Goal: Check status

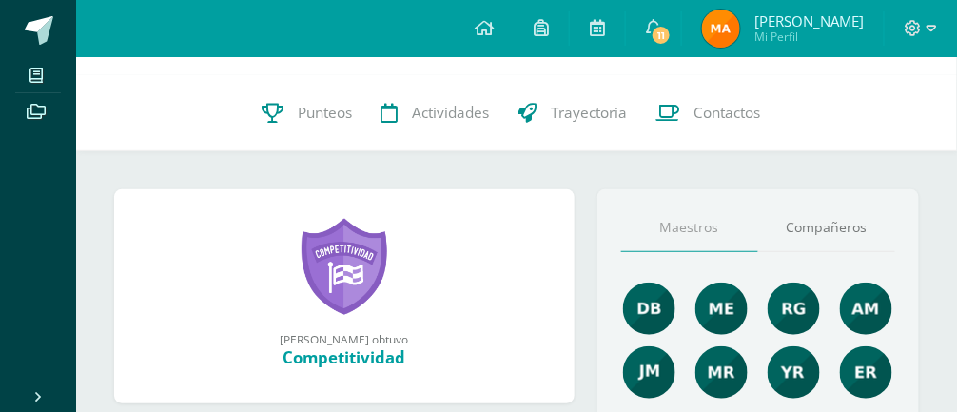
scroll to position [172, 0]
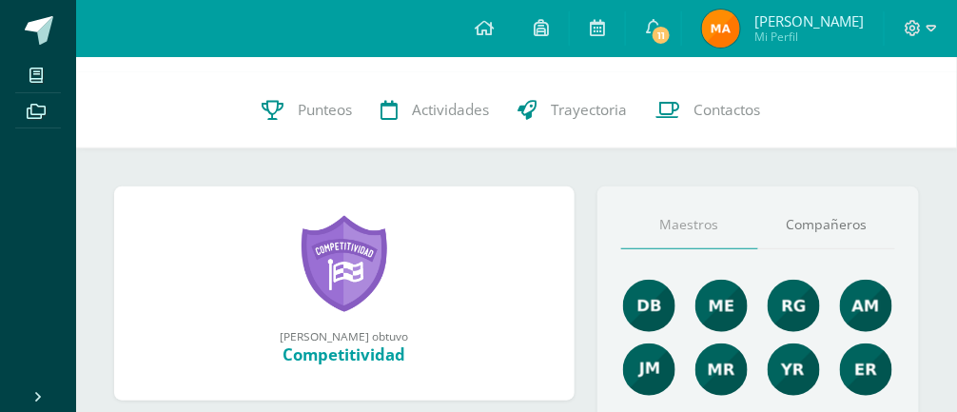
click at [284, 109] on link "Punteos" at bounding box center [306, 110] width 119 height 76
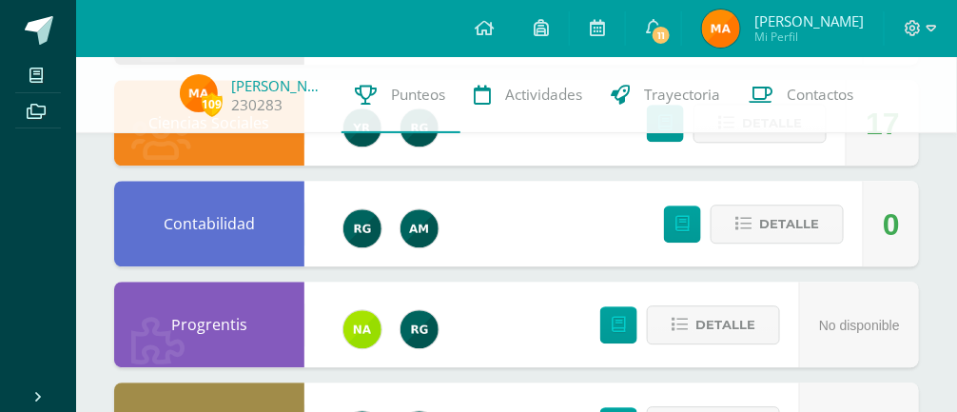
scroll to position [1027, 0]
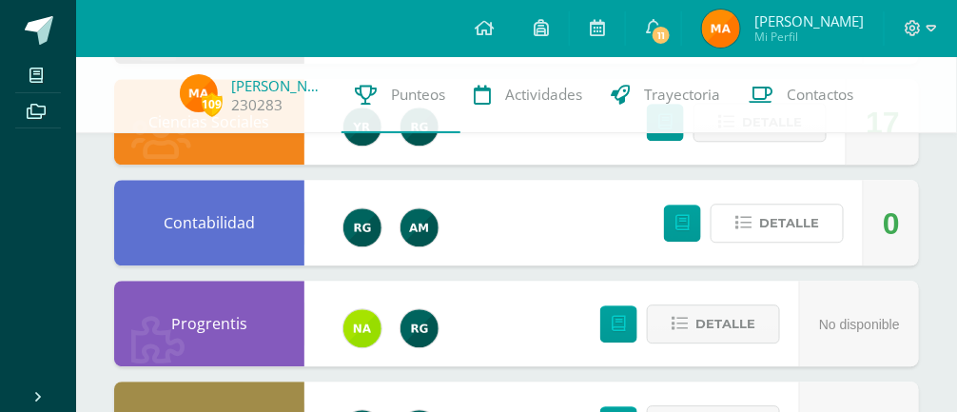
click at [825, 243] on button "Detalle" at bounding box center [777, 223] width 133 height 39
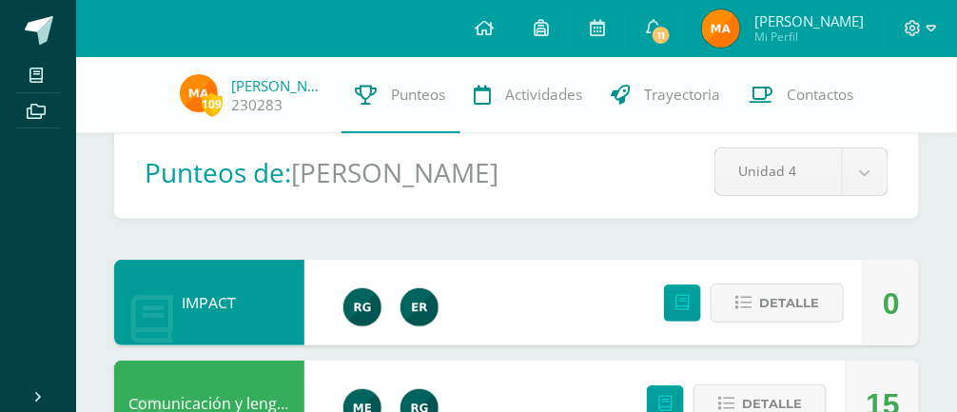
scroll to position [0, 0]
